Goal: Information Seeking & Learning: Find specific page/section

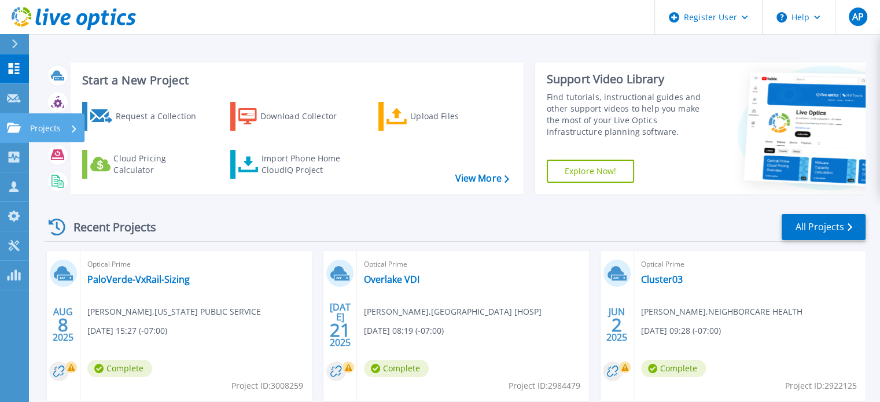
click at [21, 119] on link "Projects Projects" at bounding box center [14, 128] width 29 height 30
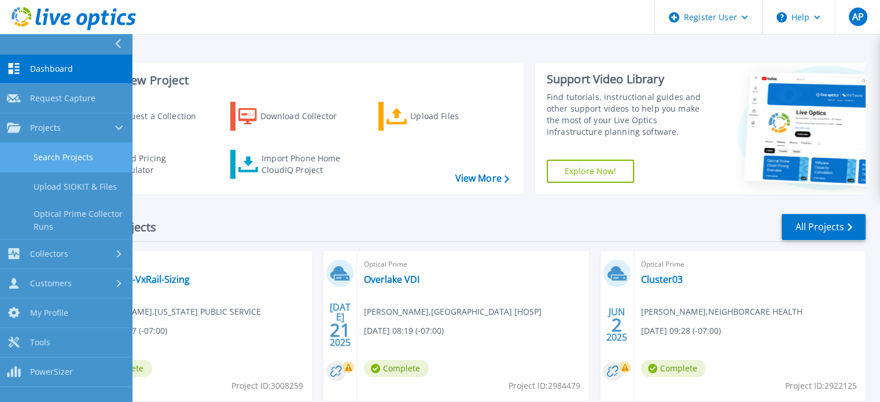
click at [50, 159] on link "Search Projects" at bounding box center [66, 158] width 132 height 30
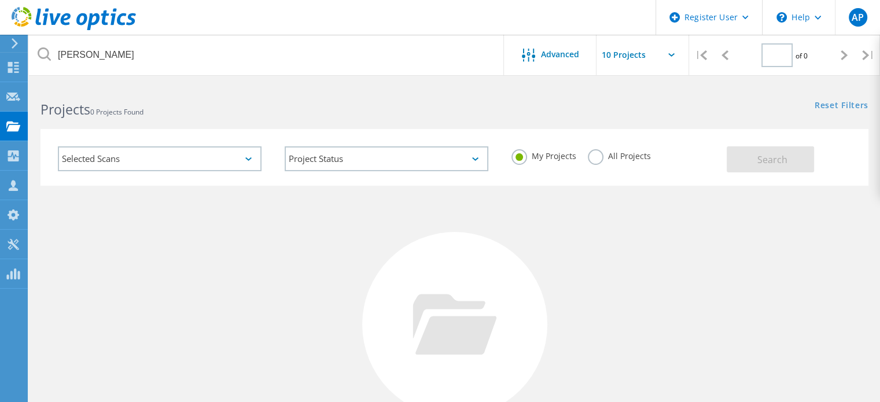
type input "1"
click at [649, 151] on div "My Projects All Projects" at bounding box center [613, 156] width 227 height 43
click at [634, 154] on label "All Projects" at bounding box center [619, 154] width 63 height 11
click at [0, 0] on input "All Projects" at bounding box center [0, 0] width 0 height 0
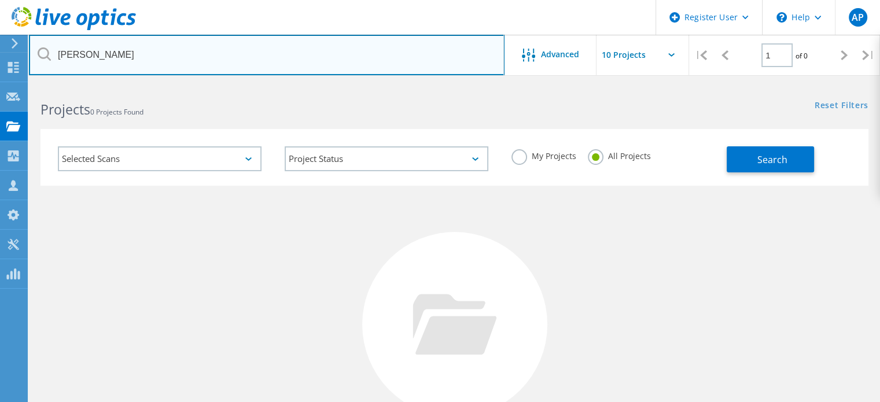
click at [146, 68] on input "bartlett" at bounding box center [267, 55] width 476 height 41
click at [142, 66] on input "bartlett" at bounding box center [267, 55] width 476 height 41
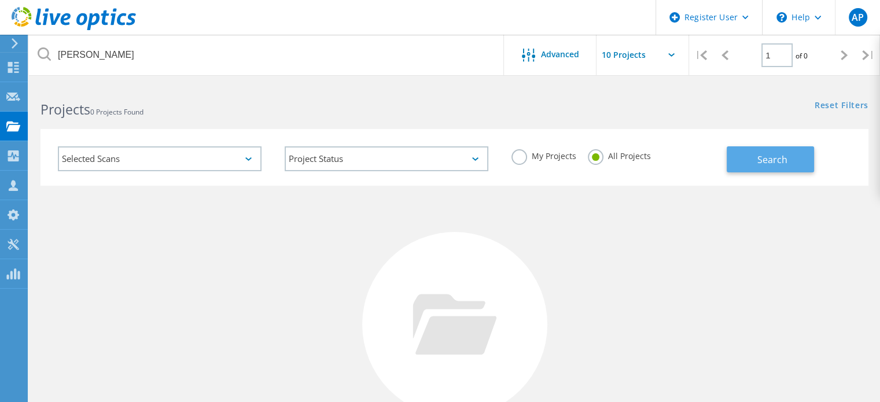
click at [795, 169] on button "Search" at bounding box center [770, 159] width 87 height 26
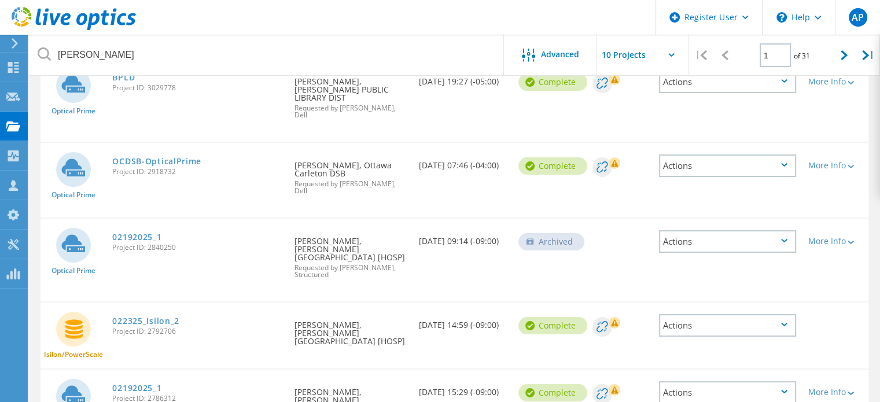
scroll to position [174, 0]
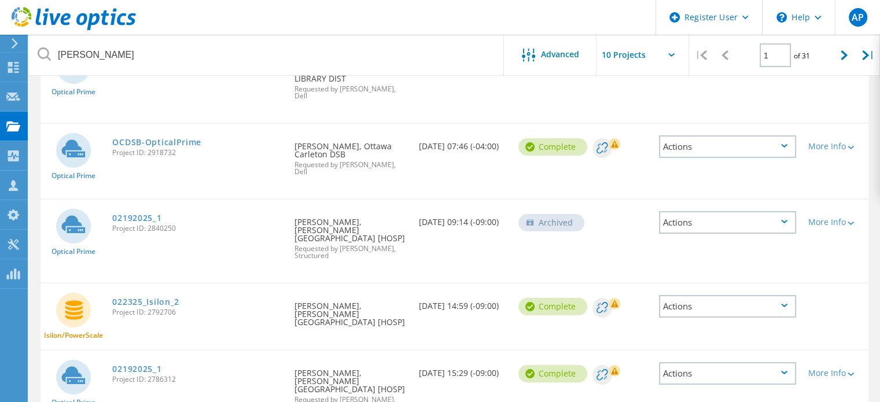
click at [445, 201] on div "Date Created 03/31/2025, 09:14 (-09:00)" at bounding box center [463, 219] width 100 height 38
click at [447, 219] on div "Date Created 03/31/2025, 09:14 (-09:00)" at bounding box center [463, 219] width 100 height 38
drag, startPoint x: 454, startPoint y: 210, endPoint x: 412, endPoint y: 197, distance: 44.9
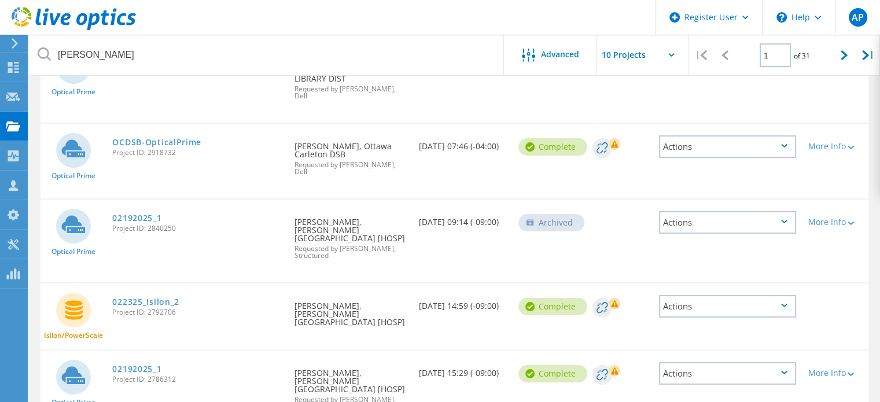
click at [412, 200] on div "Optical Prime 02192025_1 Project ID: 2840250 Requested By Max Salassi, BARTLETT…" at bounding box center [455, 241] width 828 height 83
click at [437, 200] on div "Date Created 03/31/2025, 09:14 (-09:00)" at bounding box center [463, 219] width 100 height 38
drag, startPoint x: 418, startPoint y: 196, endPoint x: 445, endPoint y: 211, distance: 30.4
click at [445, 211] on div "Date Created 03/31/2025, 09:14 (-09:00)" at bounding box center [463, 219] width 100 height 38
click at [450, 208] on div "Date Created 03/31/2025, 09:14 (-09:00)" at bounding box center [463, 219] width 100 height 38
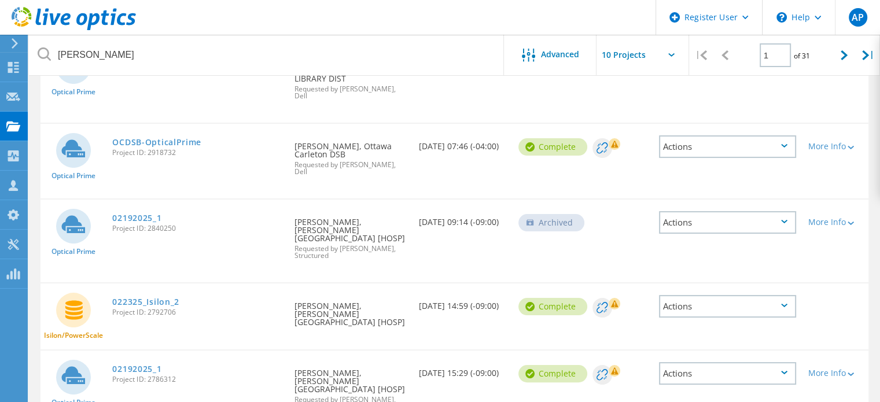
drag, startPoint x: 449, startPoint y: 207, endPoint x: 416, endPoint y: 198, distance: 34.8
click at [416, 200] on div "Date Created 03/31/2025, 09:14 (-09:00)" at bounding box center [463, 219] width 100 height 38
click at [426, 200] on div "Date Created 03/31/2025, 09:14 (-09:00)" at bounding box center [463, 219] width 100 height 38
drag, startPoint x: 418, startPoint y: 194, endPoint x: 448, endPoint y: 212, distance: 34.5
click at [448, 212] on div "Date Created 03/31/2025, 09:14 (-09:00)" at bounding box center [463, 219] width 100 height 38
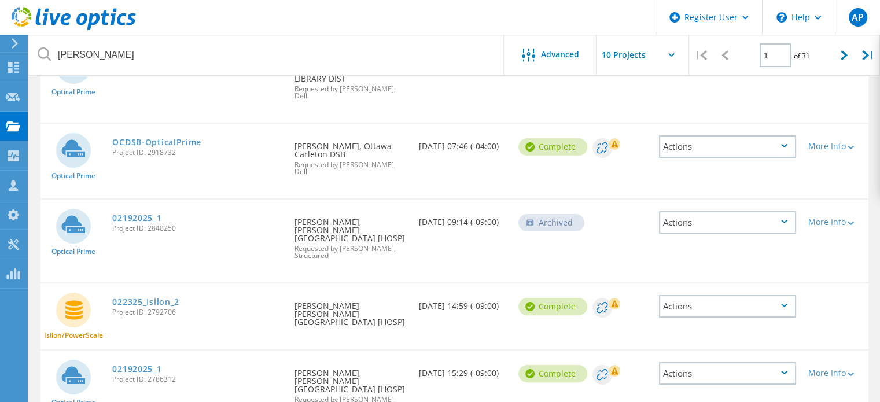
click at [450, 207] on div "Date Created 03/31/2025, 09:14 (-09:00)" at bounding box center [463, 219] width 100 height 38
drag, startPoint x: 449, startPoint y: 208, endPoint x: 413, endPoint y: 199, distance: 36.9
click at [413, 200] on div "Date Created 03/31/2025, 09:14 (-09:00)" at bounding box center [463, 219] width 100 height 38
click at [421, 200] on div "Date Created 03/31/2025, 09:14 (-09:00)" at bounding box center [463, 219] width 100 height 38
drag, startPoint x: 421, startPoint y: 199, endPoint x: 449, endPoint y: 210, distance: 30.1
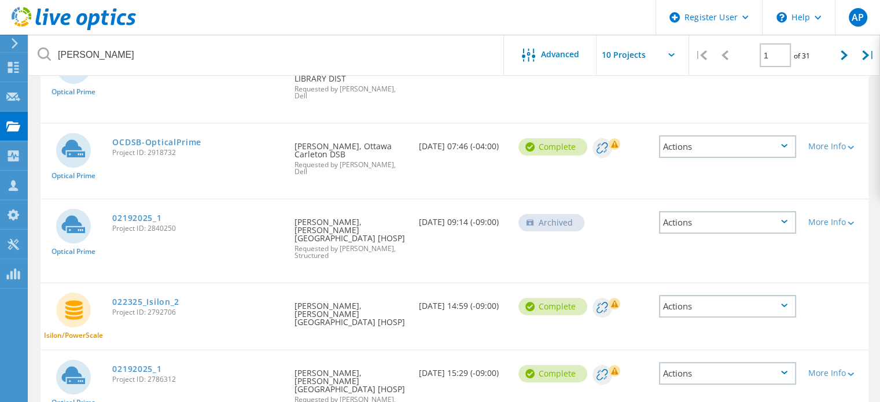
click at [449, 210] on div "Date Created 03/31/2025, 09:14 (-09:00)" at bounding box center [463, 219] width 100 height 38
click at [442, 208] on div "Date Created 03/31/2025, 09:14 (-09:00)" at bounding box center [463, 219] width 100 height 38
click at [449, 212] on div "Date Created 03/31/2025, 09:14 (-09:00)" at bounding box center [463, 219] width 100 height 38
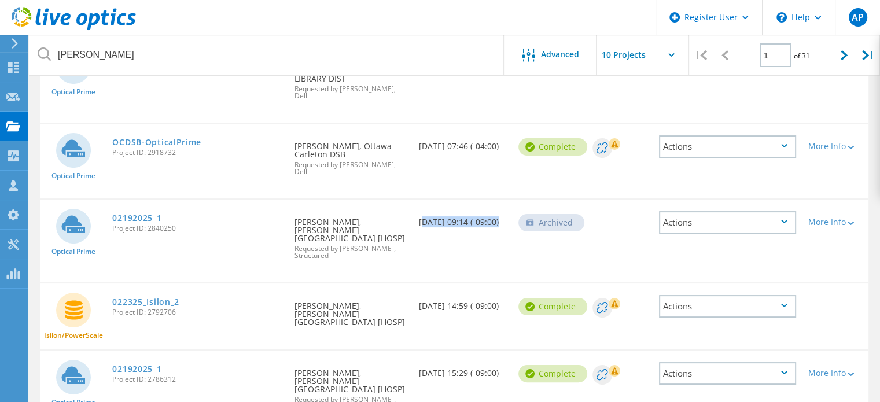
drag, startPoint x: 449, startPoint y: 207, endPoint x: 414, endPoint y: 200, distance: 34.8
click at [414, 200] on div "Date Created 03/31/2025, 09:14 (-09:00)" at bounding box center [463, 219] width 100 height 38
click at [424, 200] on div "Date Created 03/31/2025, 09:14 (-09:00)" at bounding box center [463, 219] width 100 height 38
click at [420, 200] on div "Date Created 03/31/2025, 09:14 (-09:00)" at bounding box center [463, 219] width 100 height 38
drag, startPoint x: 418, startPoint y: 197, endPoint x: 450, endPoint y: 211, distance: 34.0
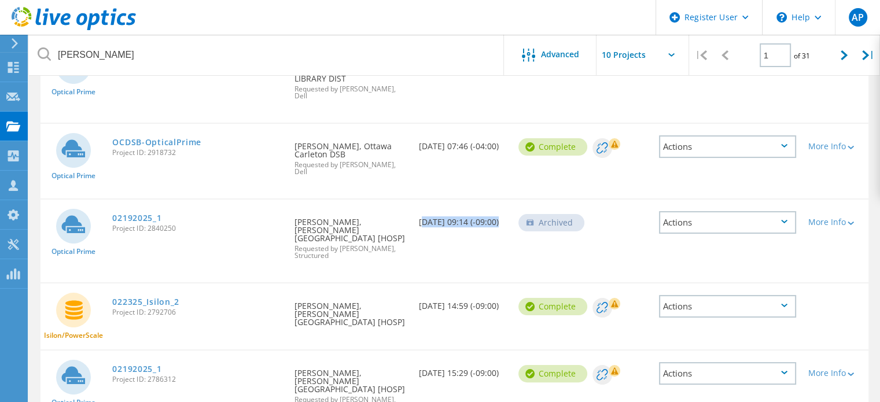
click at [450, 211] on div "Date Created 03/31/2025, 09:14 (-09:00)" at bounding box center [463, 219] width 100 height 38
click at [454, 208] on div "Date Created 03/31/2025, 09:14 (-09:00)" at bounding box center [463, 219] width 100 height 38
drag, startPoint x: 453, startPoint y: 208, endPoint x: 418, endPoint y: 201, distance: 35.4
click at [419, 201] on div "Date Created 03/31/2025, 09:14 (-09:00)" at bounding box center [463, 219] width 100 height 38
click at [421, 200] on div "Date Created 03/31/2025, 09:14 (-09:00)" at bounding box center [463, 219] width 100 height 38
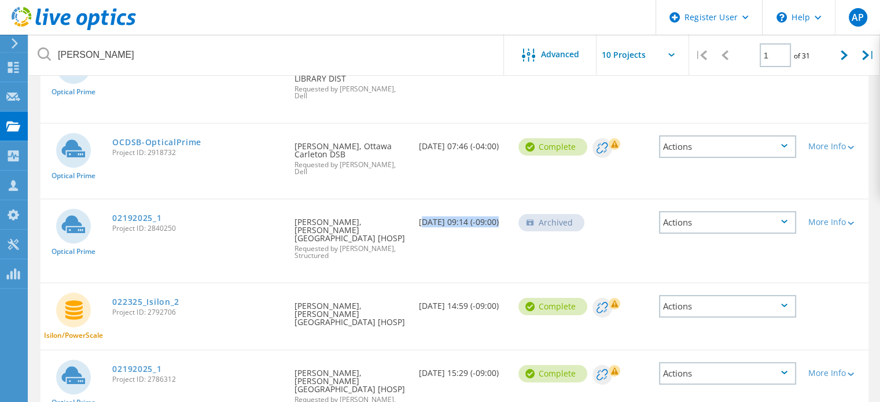
drag, startPoint x: 418, startPoint y: 200, endPoint x: 451, endPoint y: 212, distance: 34.8
click at [451, 212] on div "Date Created 03/31/2025, 09:14 (-09:00)" at bounding box center [463, 219] width 100 height 38
click at [456, 205] on div "Date Created 03/31/2025, 09:14 (-09:00)" at bounding box center [463, 219] width 100 height 38
